Goal: Task Accomplishment & Management: Complete application form

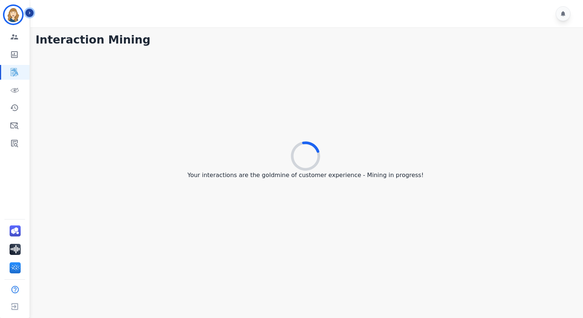
click at [28, 14] on icon "Sidebar" at bounding box center [29, 12] width 5 height 5
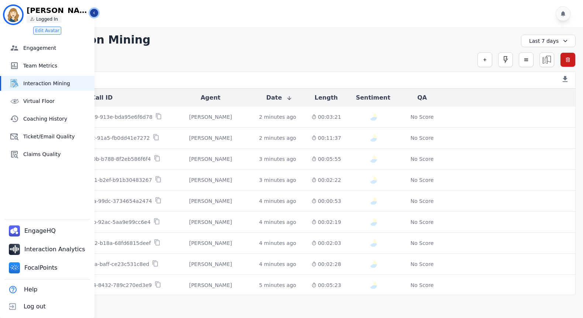
click at [95, 12] on icon "Sidebar" at bounding box center [93, 12] width 5 height 5
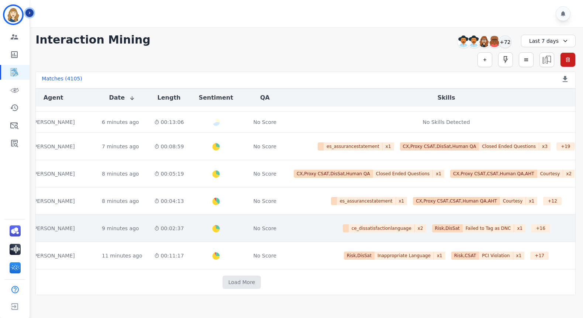
scroll to position [297, 157]
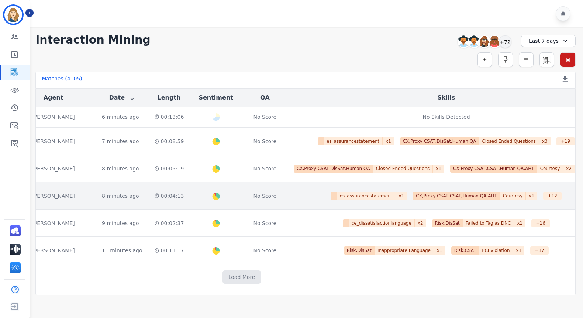
click at [159, 192] on div "00:04:13" at bounding box center [169, 195] width 30 height 7
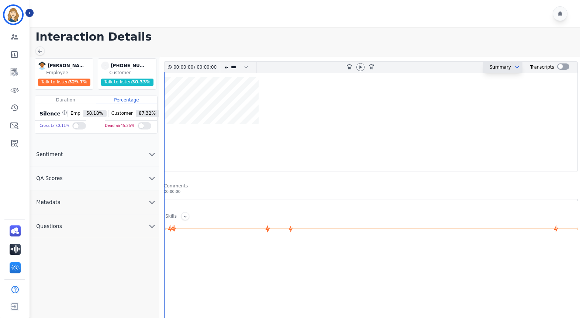
click at [511, 68] on button at bounding box center [515, 67] width 9 height 6
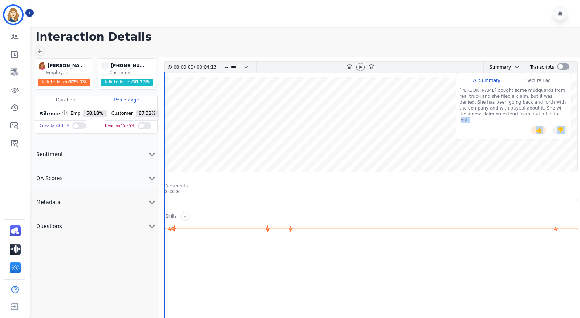
drag, startPoint x: 530, startPoint y: 114, endPoint x: 449, endPoint y: 85, distance: 86.5
click at [449, 85] on div "00:00:00 / 00:04:13 * * * **** * *** * **** rewind-10 fast-forward-10 Summary A…" at bounding box center [371, 116] width 414 height 111
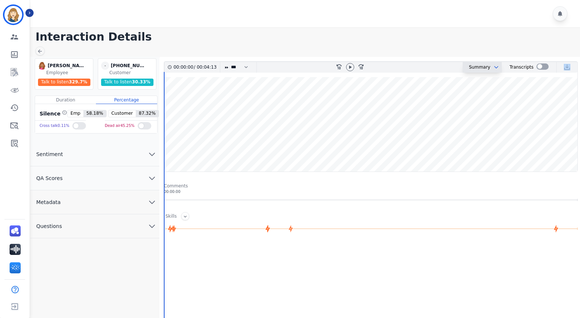
click at [493, 64] on icon "chevron down" at bounding box center [496, 67] width 6 height 6
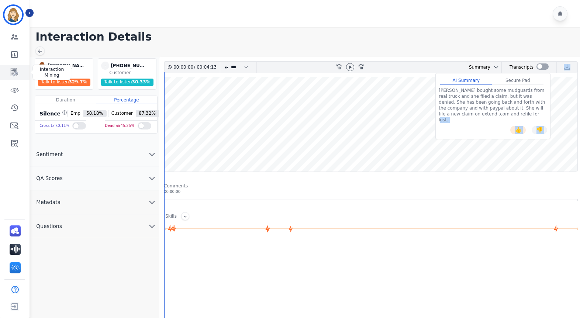
click at [17, 72] on icon "Sidebar" at bounding box center [14, 72] width 7 height 8
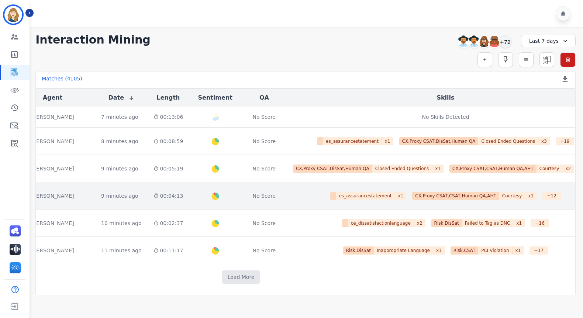
scroll to position [374, 158]
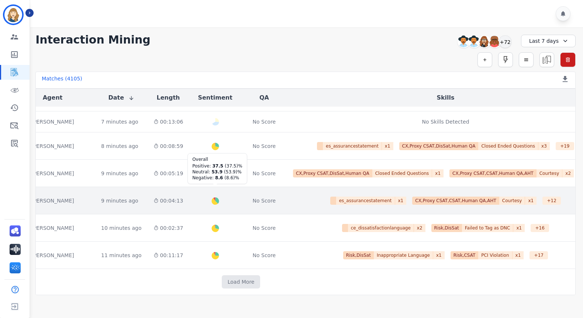
click at [211, 197] on div at bounding box center [216, 201] width 10 height 10
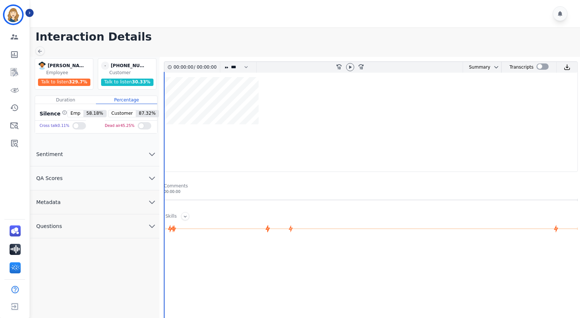
click at [75, 157] on button "Sentiment" at bounding box center [94, 154] width 129 height 24
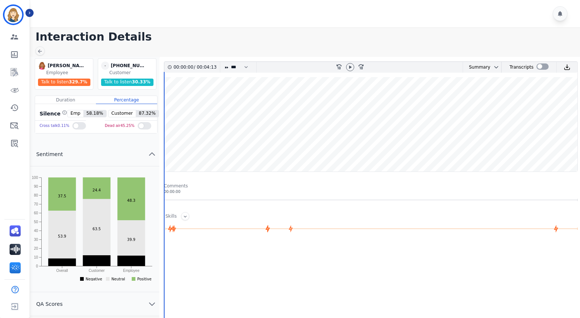
click at [152, 154] on icon "chevron up" at bounding box center [152, 154] width 9 height 9
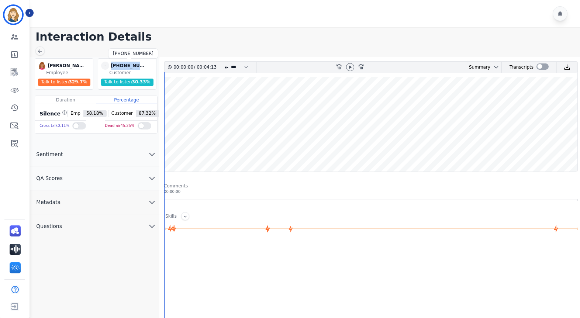
drag, startPoint x: 145, startPoint y: 66, endPoint x: 111, endPoint y: 69, distance: 34.0
click at [111, 69] on div "[PHONE_NUMBER]" at bounding box center [129, 66] width 37 height 8
click at [193, 37] on h1 "Interaction Details" at bounding box center [307, 36] width 545 height 13
click at [19, 145] on link "Sidebar" at bounding box center [15, 143] width 28 height 15
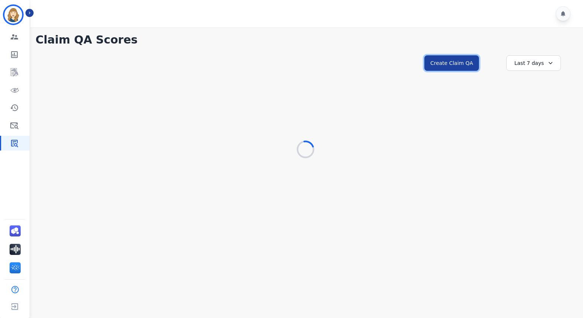
click at [462, 63] on button "Create Claim QA" at bounding box center [451, 62] width 55 height 15
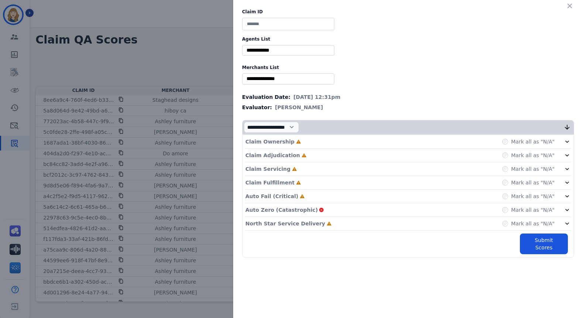
click at [142, 40] on div "Claim ID Agents List ** [PERSON_NAME] [PERSON_NAME] [PERSON_NAME] [PERSON_NAME]…" at bounding box center [291, 159] width 583 height 318
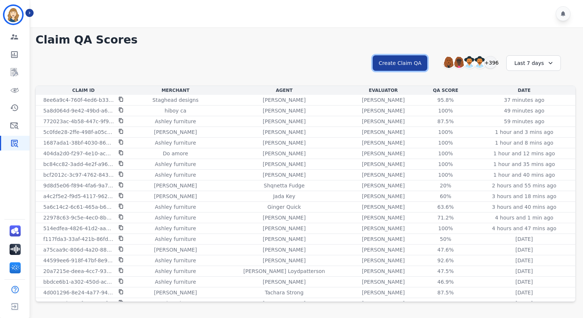
click at [410, 57] on button "Create Claim QA" at bounding box center [400, 62] width 55 height 15
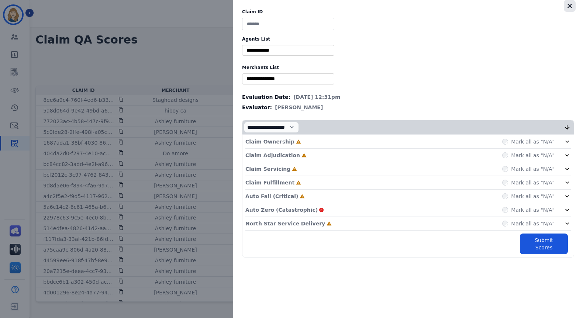
click at [569, 6] on icon "button" at bounding box center [569, 6] width 4 height 4
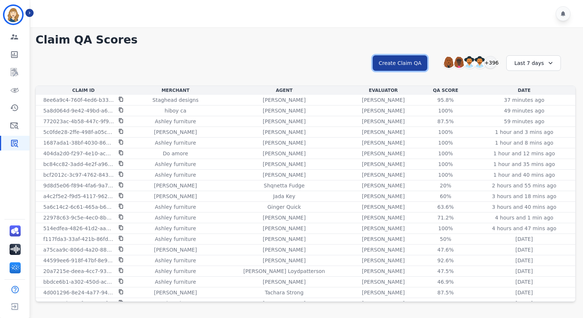
click at [416, 67] on button "Create Claim QA" at bounding box center [400, 62] width 55 height 15
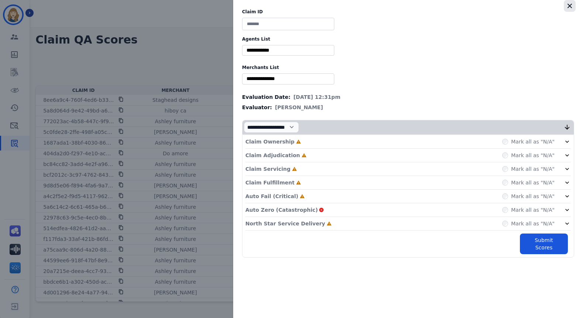
click at [567, 3] on icon "button" at bounding box center [569, 5] width 7 height 7
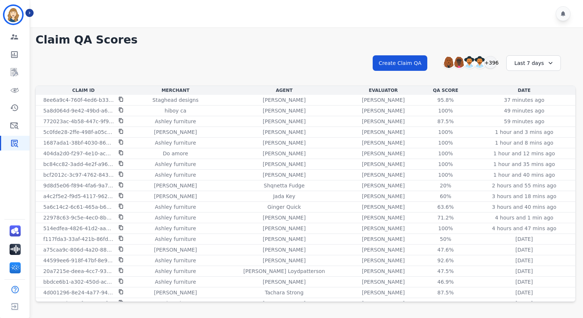
click at [224, 39] on h1 "Claim QA Scores" at bounding box center [305, 39] width 540 height 13
